Goal: Task Accomplishment & Management: Manage account settings

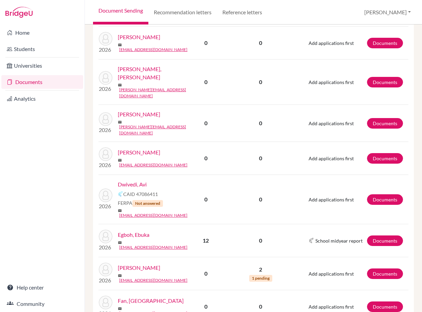
scroll to position [791, 0]
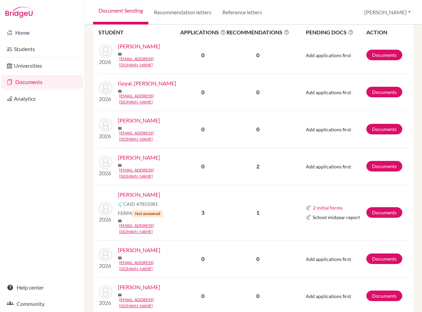
scroll to position [136, 0]
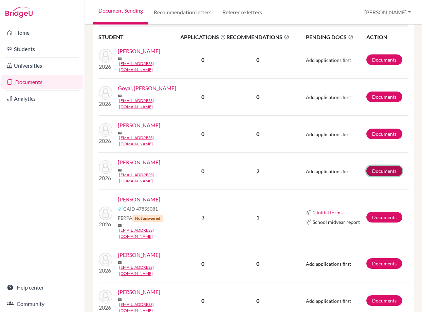
click at [387, 166] on link "Documents" at bounding box center [385, 171] width 36 height 11
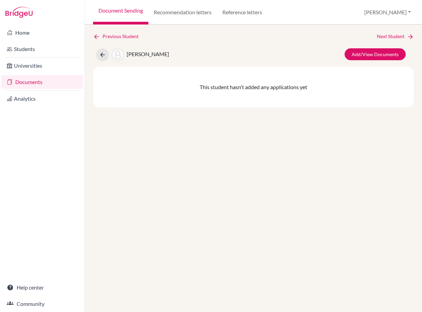
click at [371, 54] on link "Add/View Documents" at bounding box center [375, 54] width 61 height 12
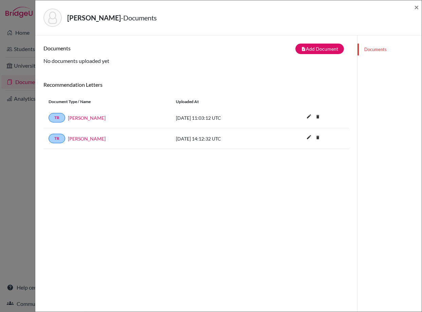
click at [186, 224] on div "Documents note_add Add Document Document type Change explanation for Common App…" at bounding box center [197, 191] width 306 height 295
click at [418, 6] on span "×" at bounding box center [417, 7] width 5 height 10
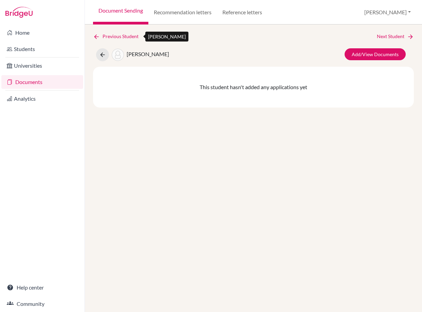
click at [124, 35] on link "Previous Student" at bounding box center [118, 36] width 51 height 7
click at [385, 32] on div "Previous Student Next Student Gurdjian, Gabriel Add/View Documents This student…" at bounding box center [254, 167] width 338 height 287
click at [385, 33] on link "Next Student" at bounding box center [395, 36] width 37 height 7
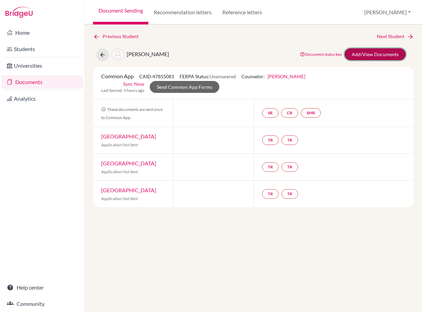
click at [367, 54] on link "Add/View Documents" at bounding box center [375, 54] width 61 height 12
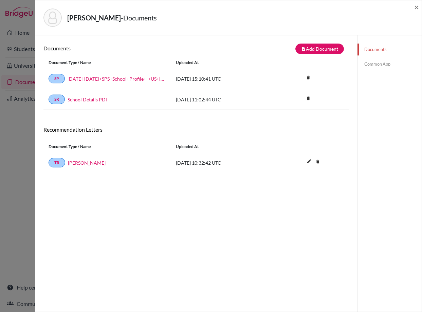
click at [125, 234] on div "Documents note_add Add Document Document type Change explanation for Common App…" at bounding box center [197, 191] width 306 height 295
drag, startPoint x: 191, startPoint y: 201, endPoint x: 203, endPoint y: 178, distance: 26.2
click at [191, 201] on div "Documents note_add Add Document Document type Change explanation for Common App…" at bounding box center [197, 191] width 306 height 295
click at [311, 50] on button "note_add Add Document" at bounding box center [320, 49] width 49 height 11
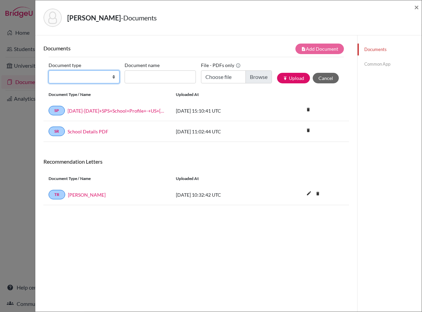
click at [108, 77] on select "Change explanation for Common App reports Counselor recommendation Internationa…" at bounding box center [84, 76] width 71 height 13
select select "5"
click at [49, 70] on select "Change explanation for Common App reports Counselor recommendation Internationa…" at bounding box center [84, 76] width 71 height 13
click at [151, 84] on div "Document type Change explanation for Common App reports Counselor recommendatio…" at bounding box center [197, 74] width 296 height 29
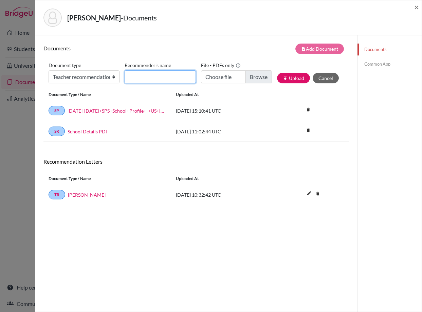
click at [154, 80] on input "Recommender's name" at bounding box center [160, 76] width 71 height 13
click at [187, 75] on input "Georginna" at bounding box center [160, 76] width 71 height 13
type input "Georgina Penney"
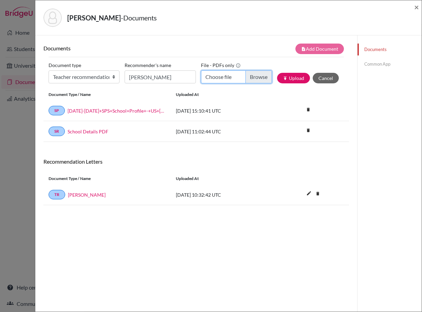
click at [250, 78] on input "Choose file" at bounding box center [236, 76] width 71 height 13
type input "C:\fakepath\Thomas Hill.docx (1).pdf"
click at [298, 76] on button "publish Upload" at bounding box center [293, 78] width 33 height 11
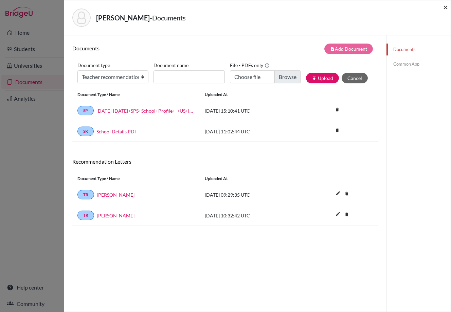
click at [422, 7] on span "×" at bounding box center [446, 7] width 5 height 10
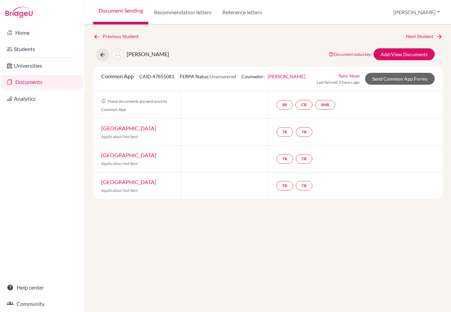
click at [214, 222] on div "Previous Student Next Student Hill, Thomas Document status key TR Requirement. …" at bounding box center [268, 167] width 366 height 287
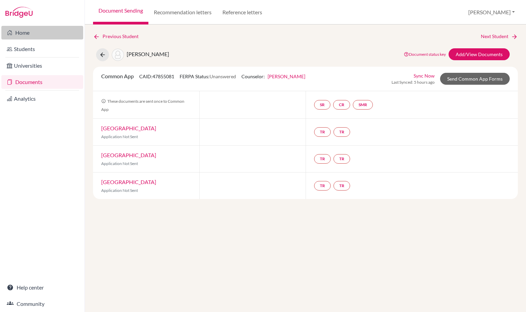
click at [33, 34] on link "Home" at bounding box center [42, 33] width 82 height 14
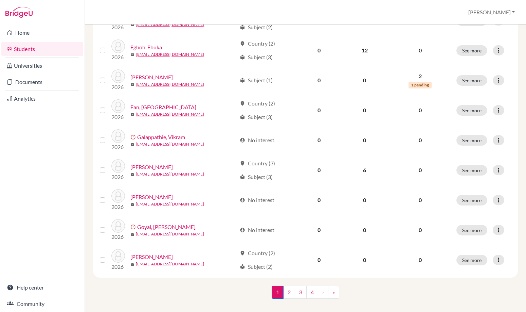
scroll to position [466, 0]
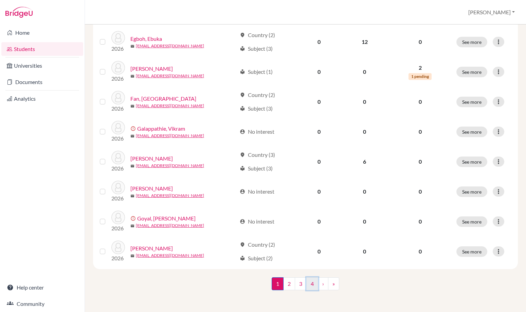
click at [307, 284] on link "4" at bounding box center [313, 283] width 12 height 13
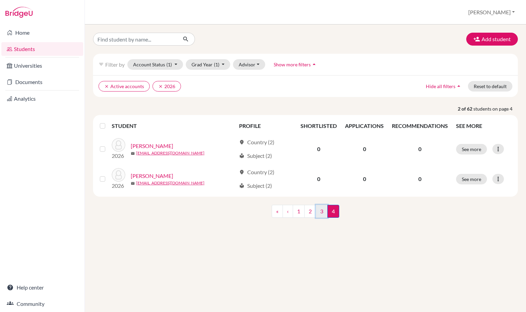
click at [322, 216] on link "3" at bounding box center [322, 211] width 12 height 13
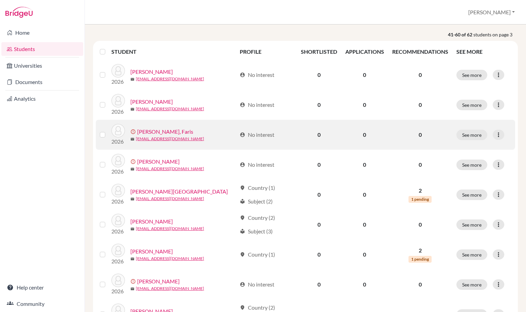
scroll to position [68, 0]
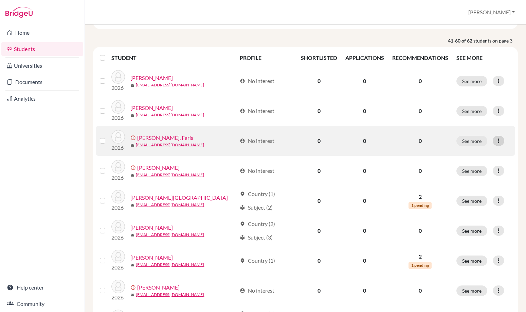
click at [496, 138] on icon at bounding box center [499, 140] width 7 height 7
click at [477, 177] on button "Resend invite email" at bounding box center [469, 176] width 62 height 11
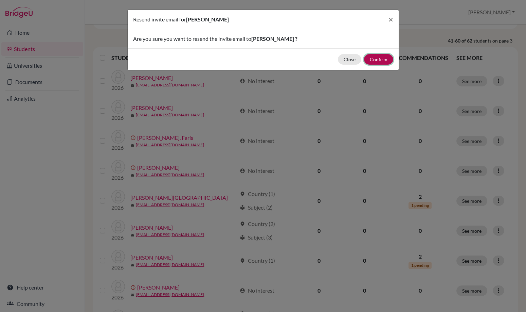
click at [376, 56] on button "Confirm" at bounding box center [378, 59] width 29 height 11
